Goal: Transaction & Acquisition: Purchase product/service

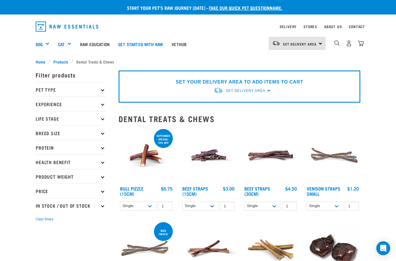
click at [94, 92] on p "Pet Type" at bounding box center [71, 89] width 70 height 14
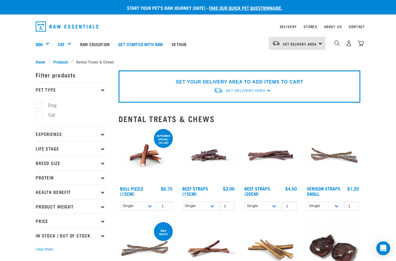
click at [41, 116] on label "Cat" at bounding box center [48, 114] width 19 height 7
click at [39, 116] on input "Cat" at bounding box center [38, 114] width 4 height 4
checkbox input "true"
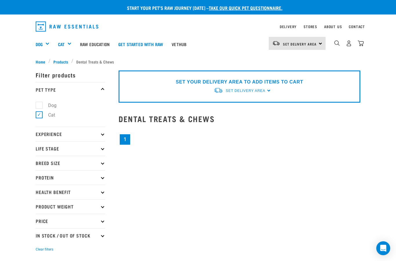
click at [128, 137] on link "1" at bounding box center [125, 139] width 10 height 10
click at [44, 102] on label "Dog" at bounding box center [49, 105] width 20 height 7
click at [39, 102] on input "Dog" at bounding box center [38, 104] width 4 height 4
checkbox input "true"
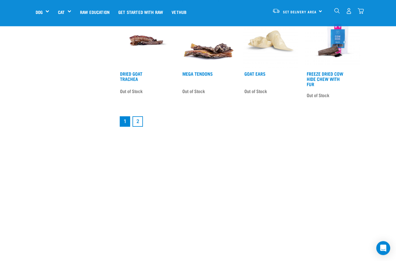
scroll to position [744, 0]
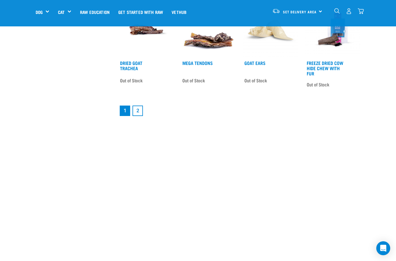
click at [140, 114] on link "2" at bounding box center [137, 110] width 10 height 10
